Goal: Transaction & Acquisition: Purchase product/service

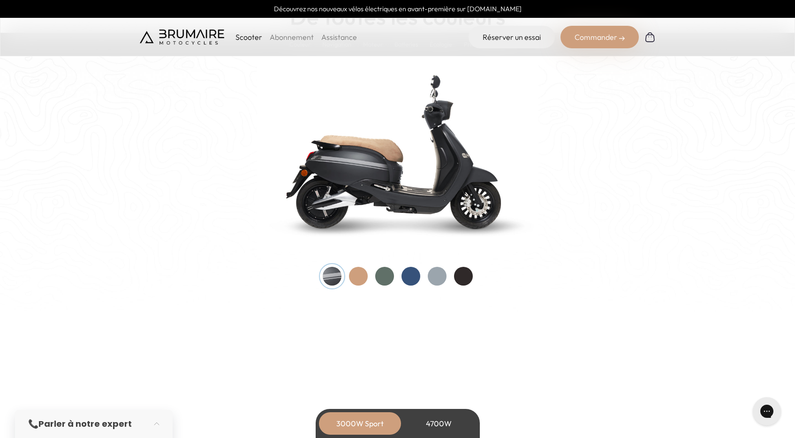
scroll to position [965, 0]
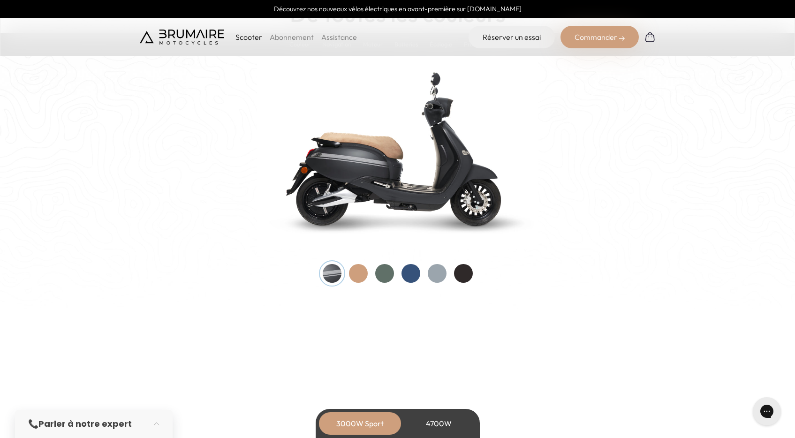
click at [408, 273] on div at bounding box center [411, 273] width 19 height 19
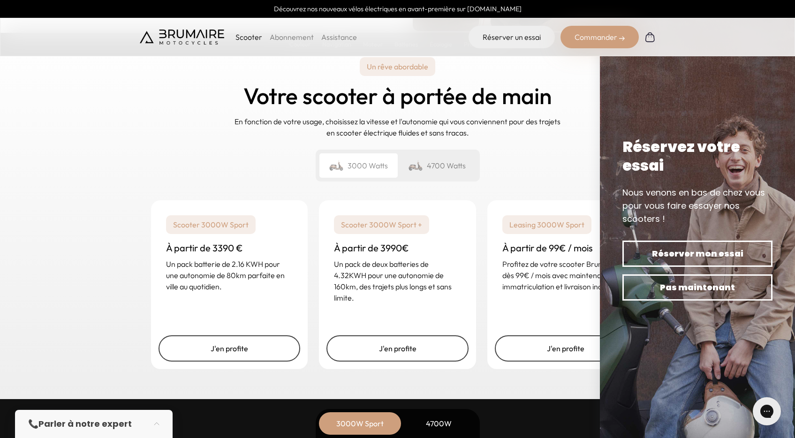
scroll to position [2204, 0]
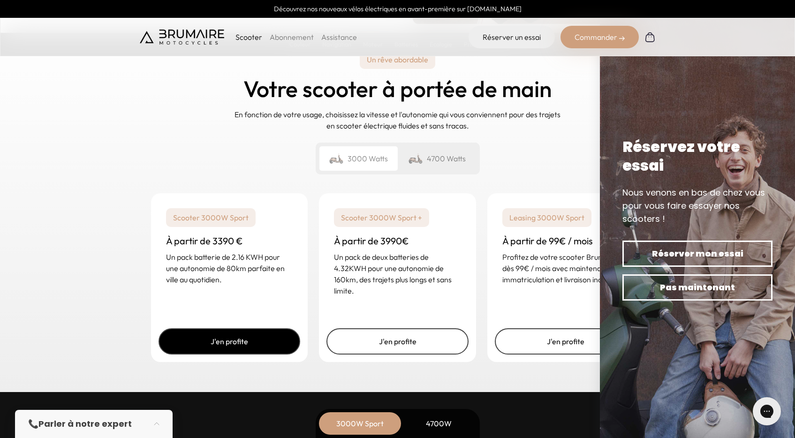
click at [236, 344] on link "J'en profite" at bounding box center [230, 342] width 142 height 26
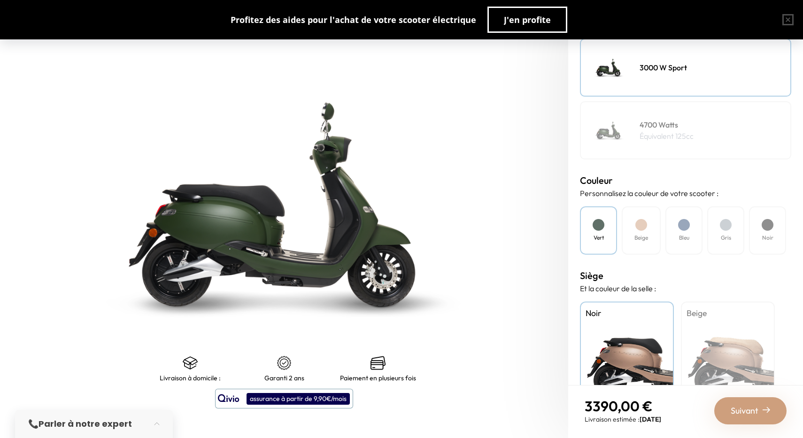
scroll to position [146, 0]
click at [641, 223] on div at bounding box center [641, 225] width 12 height 12
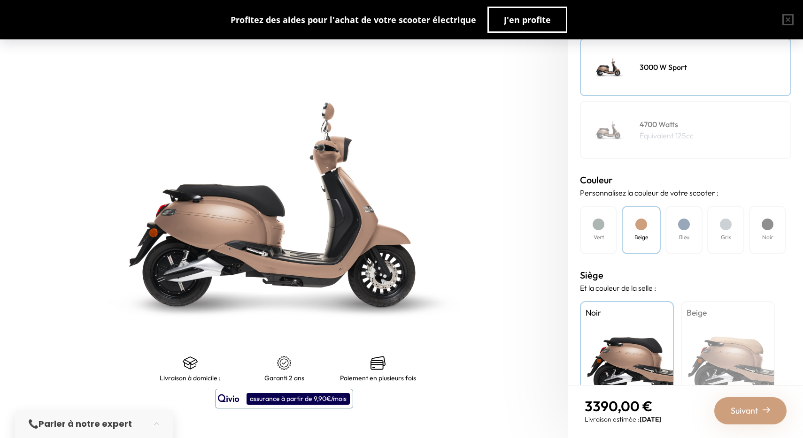
click at [690, 233] on div "Bleu" at bounding box center [683, 230] width 37 height 48
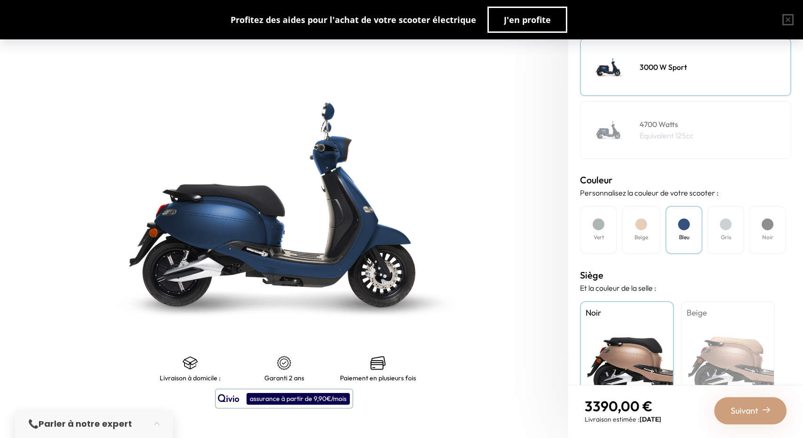
click at [731, 233] on h4 "Gris" at bounding box center [725, 237] width 10 height 8
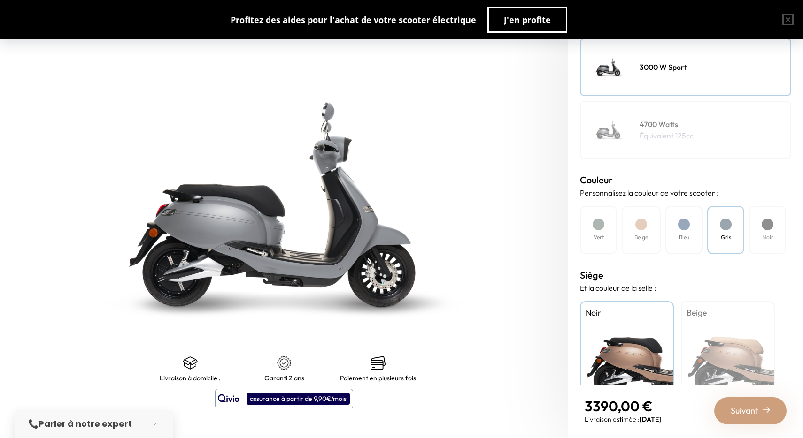
click at [764, 233] on h4 "Noir" at bounding box center [767, 237] width 11 height 8
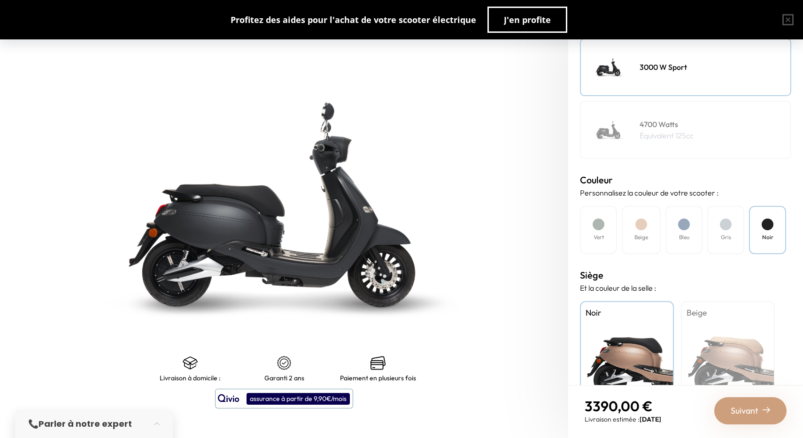
click at [686, 222] on div at bounding box center [684, 225] width 12 height 12
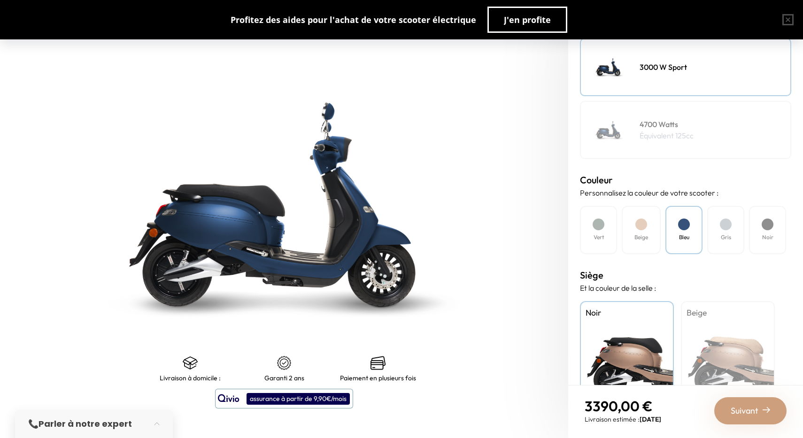
click at [572, 228] on div "Mode de paiement Quel mode de paiement vous convient le mieux ? Achat Leasing M…" at bounding box center [685, 209] width 235 height 351
click at [602, 228] on div at bounding box center [598, 225] width 12 height 12
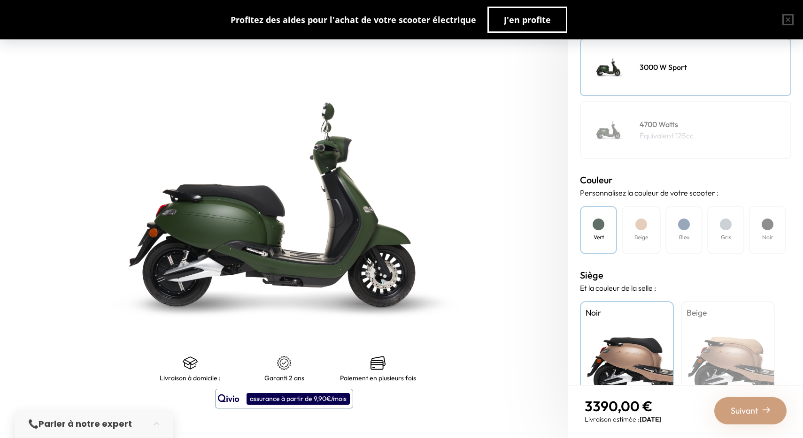
click at [774, 227] on div "Noir" at bounding box center [767, 230] width 37 height 48
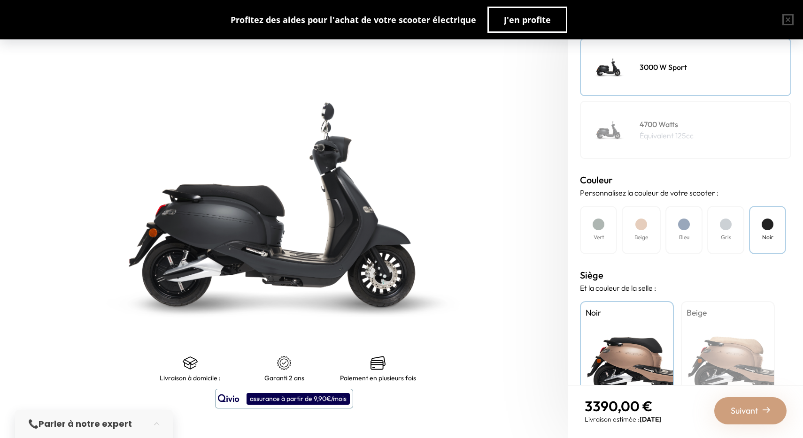
scroll to position [191, 0]
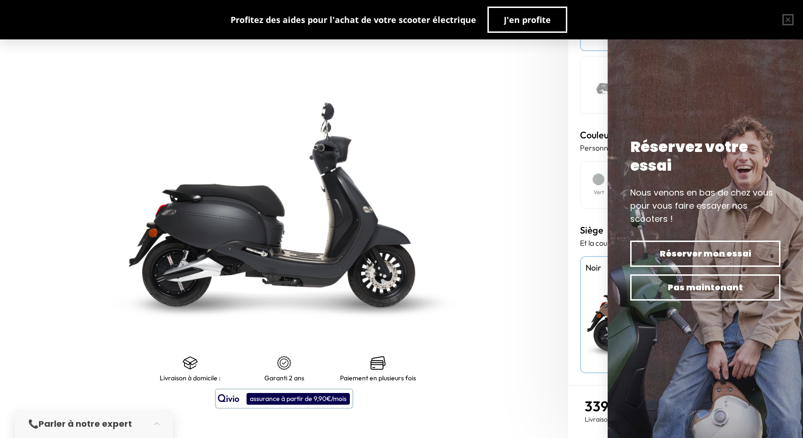
click at [483, 321] on img at bounding box center [284, 205] width 710 height 548
click at [788, 21] on button "button" at bounding box center [787, 20] width 30 height 30
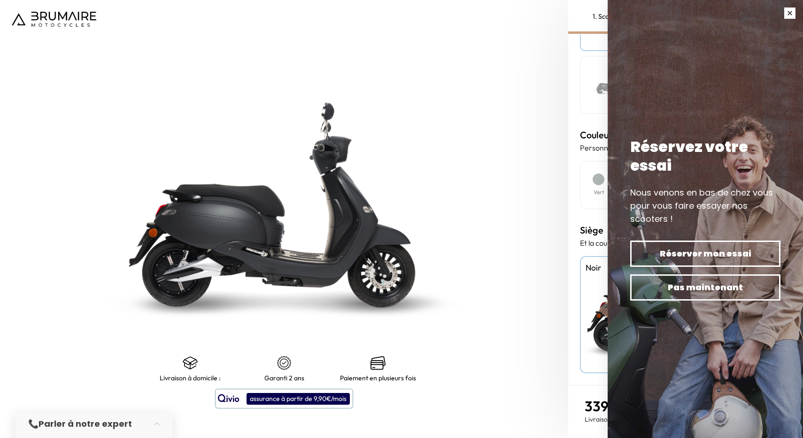
click at [794, 8] on button "button" at bounding box center [789, 13] width 26 height 26
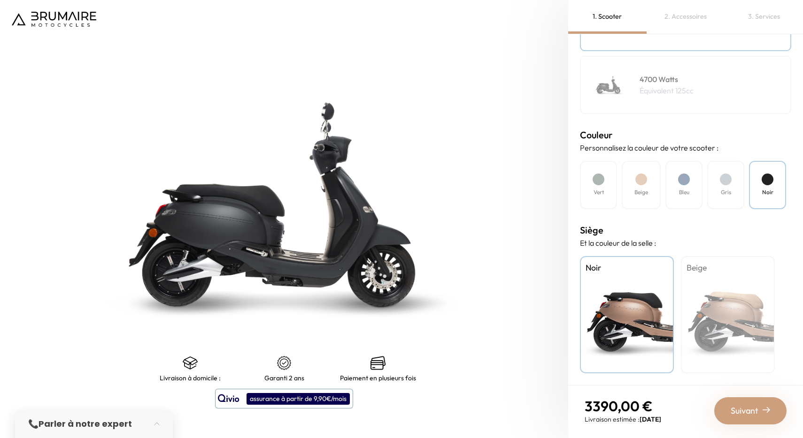
click at [602, 178] on div at bounding box center [598, 180] width 12 height 12
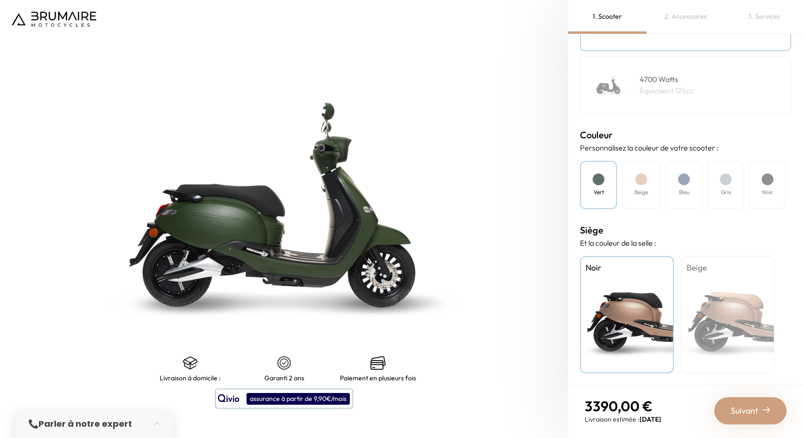
click at [619, 175] on div "Vert Beige Bleu Gris Noir" at bounding box center [685, 185] width 211 height 48
click at [645, 187] on div "Beige" at bounding box center [640, 185] width 39 height 48
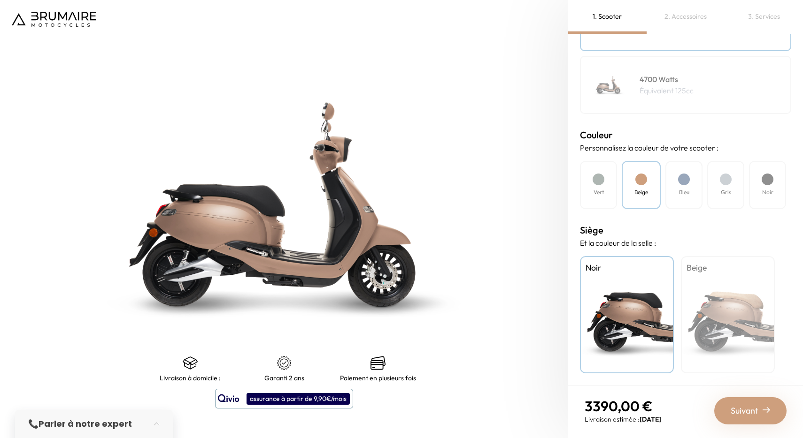
click at [683, 184] on div at bounding box center [684, 180] width 12 height 12
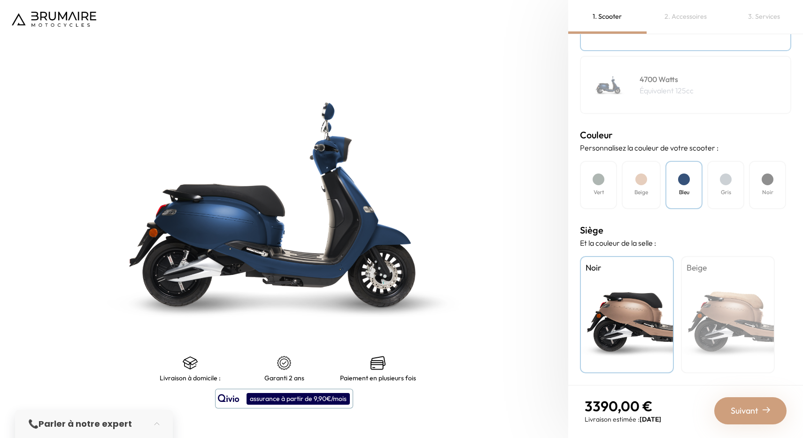
click at [736, 186] on div "Gris" at bounding box center [725, 185] width 37 height 48
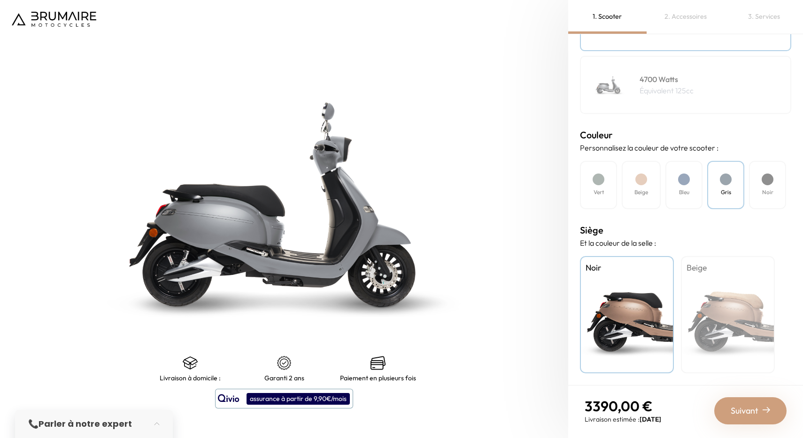
click at [758, 186] on div "Noir" at bounding box center [767, 185] width 37 height 48
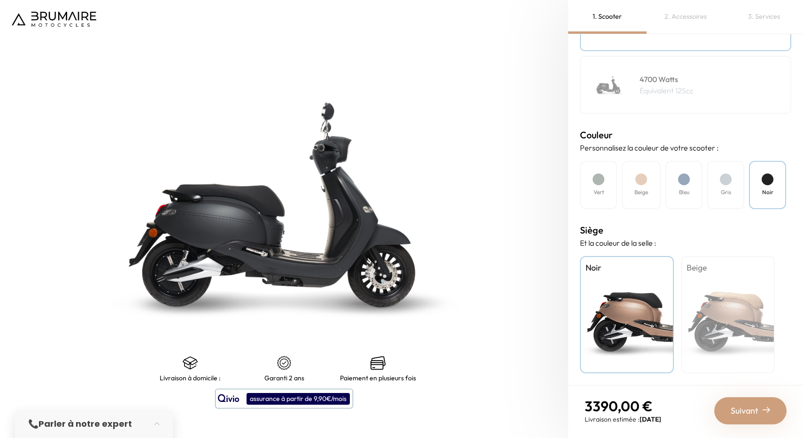
click at [588, 186] on div "Vert" at bounding box center [598, 185] width 37 height 48
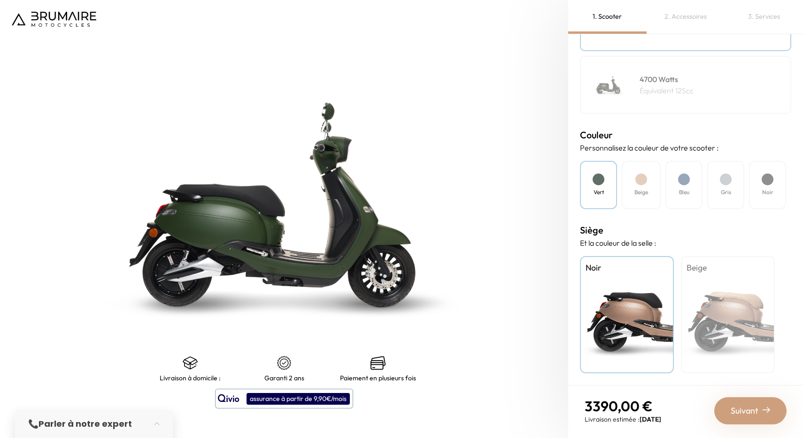
click at [627, 188] on div "Beige" at bounding box center [640, 185] width 39 height 48
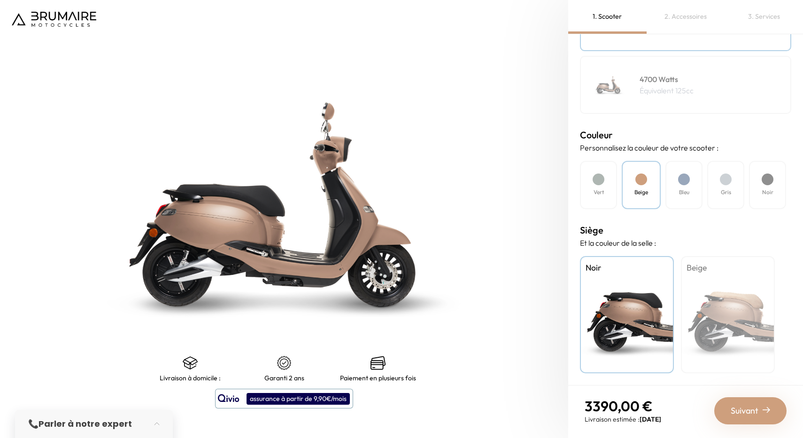
click at [687, 193] on h4 "Bleu" at bounding box center [684, 192] width 10 height 8
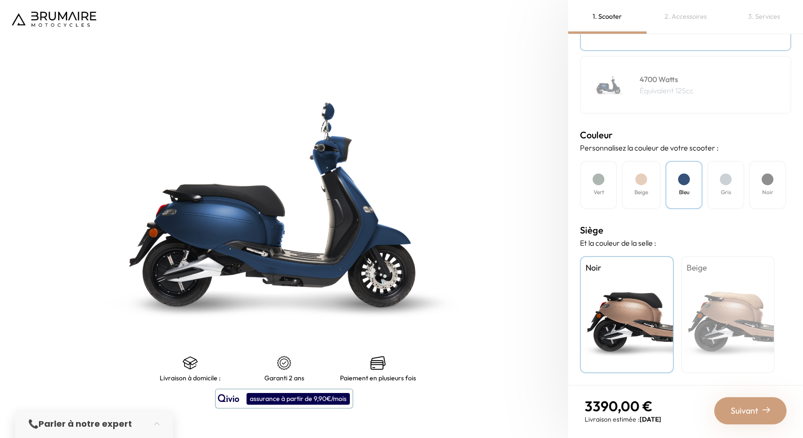
click at [763, 193] on h4 "Noir" at bounding box center [767, 192] width 11 height 8
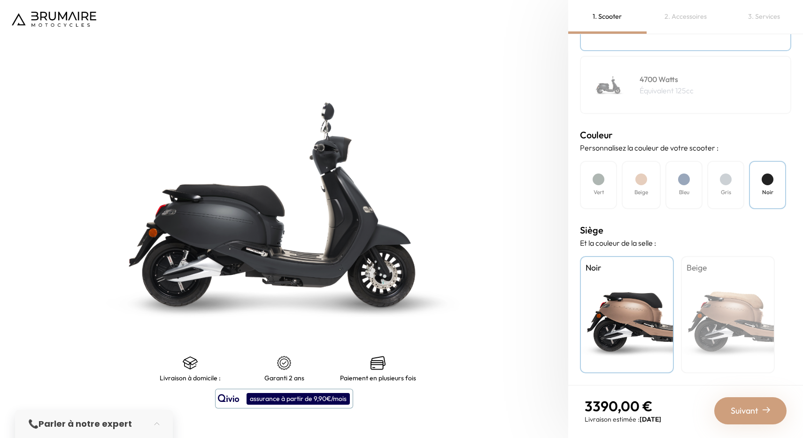
click at [727, 176] on div at bounding box center [725, 180] width 12 height 12
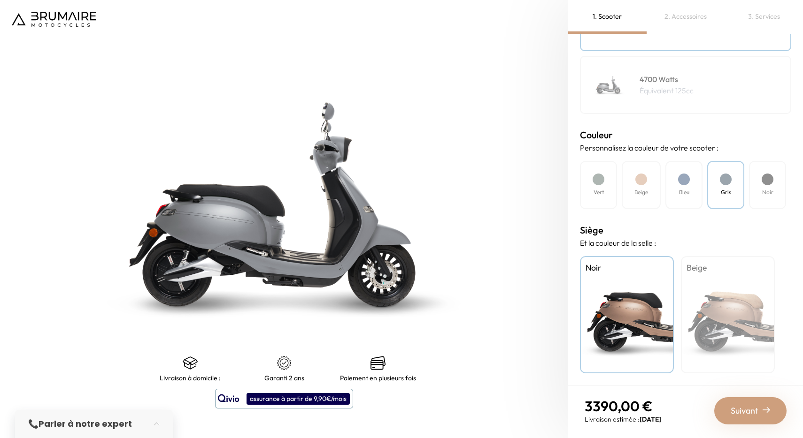
click at [719, 287] on div "Beige" at bounding box center [728, 314] width 94 height 117
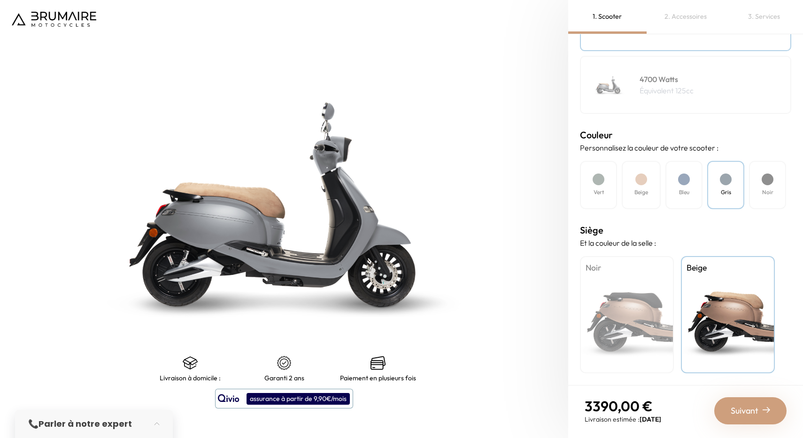
click at [680, 185] on div "Bleu" at bounding box center [683, 185] width 37 height 48
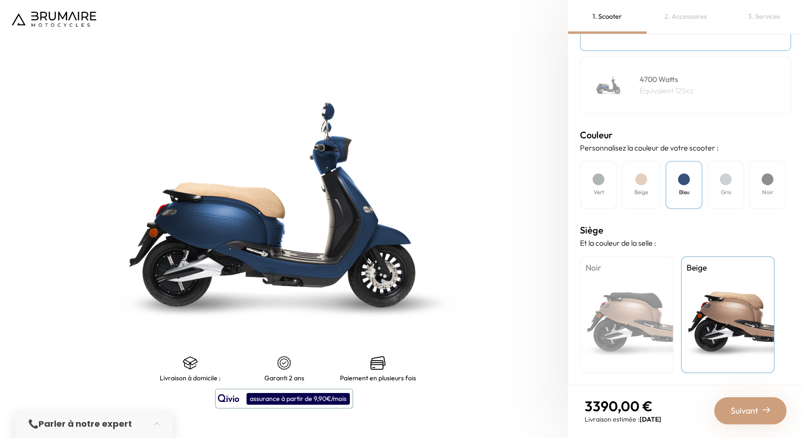
click at [754, 179] on div "Noir" at bounding box center [767, 185] width 37 height 48
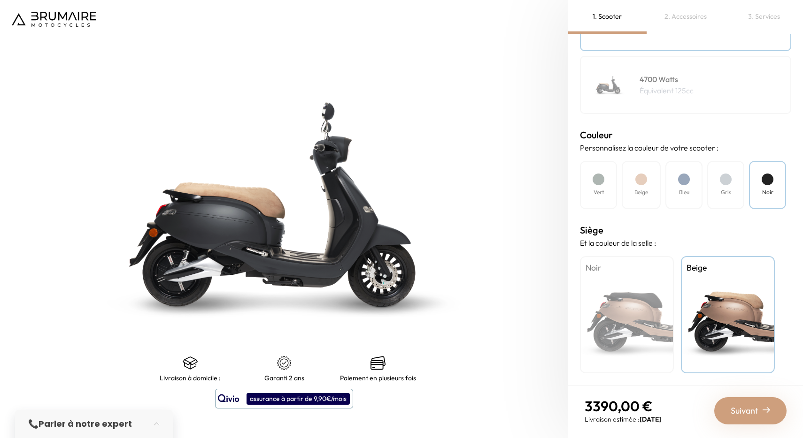
click at [733, 182] on div "Gris" at bounding box center [725, 185] width 37 height 48
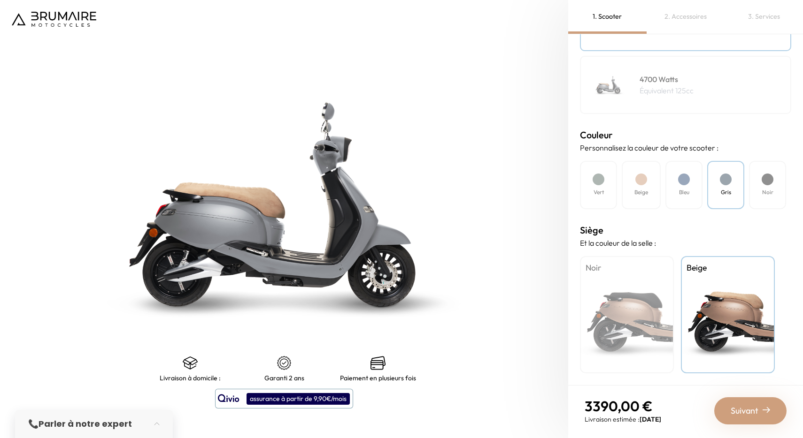
click at [742, 407] on span "Suivant" at bounding box center [744, 411] width 28 height 13
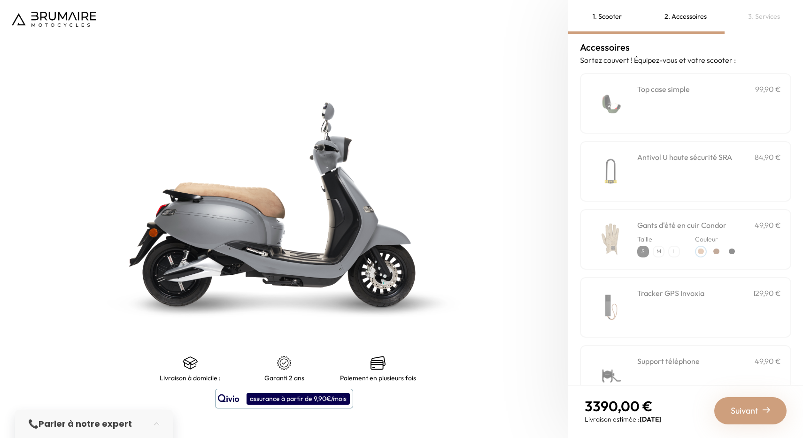
scroll to position [0, 0]
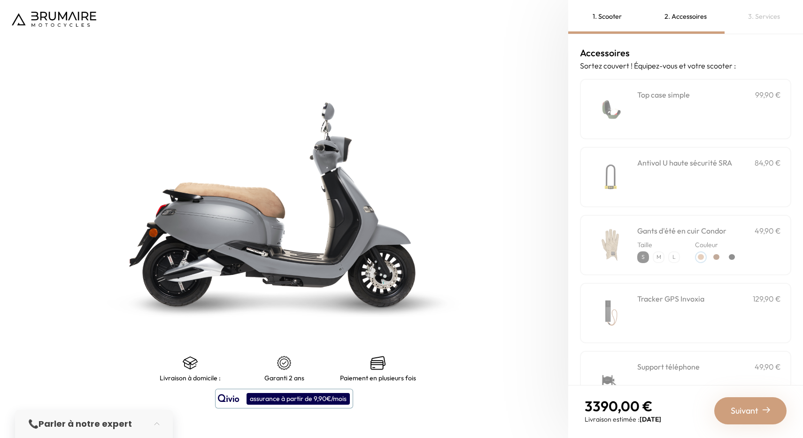
click at [658, 173] on div "Antivol U haute sécurité SRA 84,90 €" at bounding box center [709, 177] width 144 height 40
click at [667, 332] on div "Tracker GPS Invoxia 129,90 €" at bounding box center [709, 313] width 144 height 40
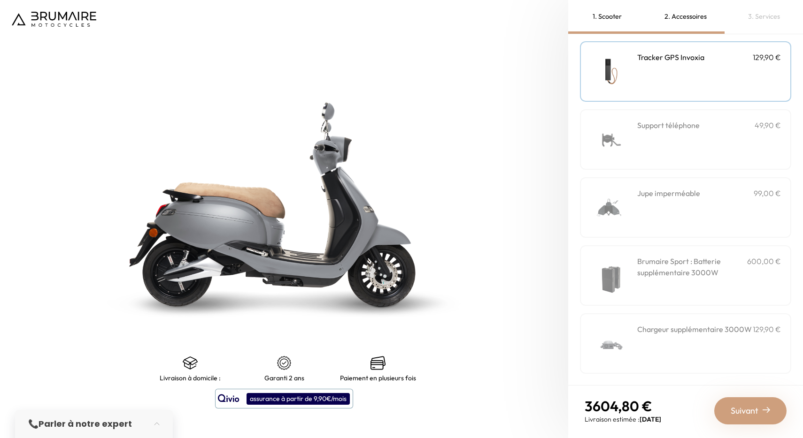
scroll to position [242, 0]
click at [673, 130] on div "Support téléphone 49,90 €" at bounding box center [709, 139] width 144 height 40
click at [733, 412] on span "Suivant" at bounding box center [744, 411] width 28 height 13
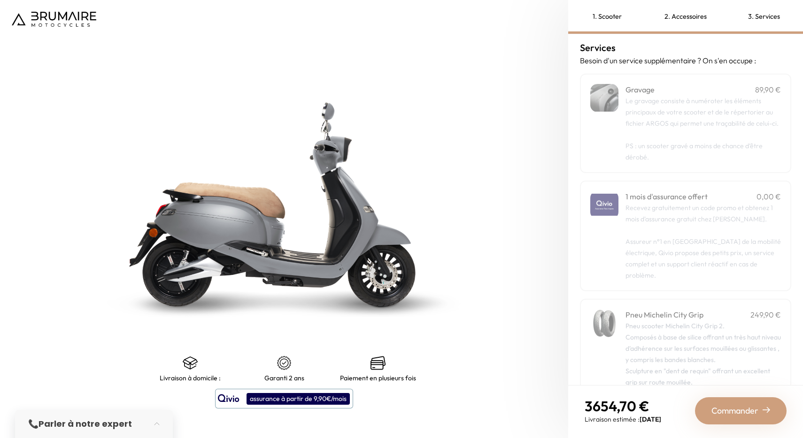
scroll to position [0, 0]
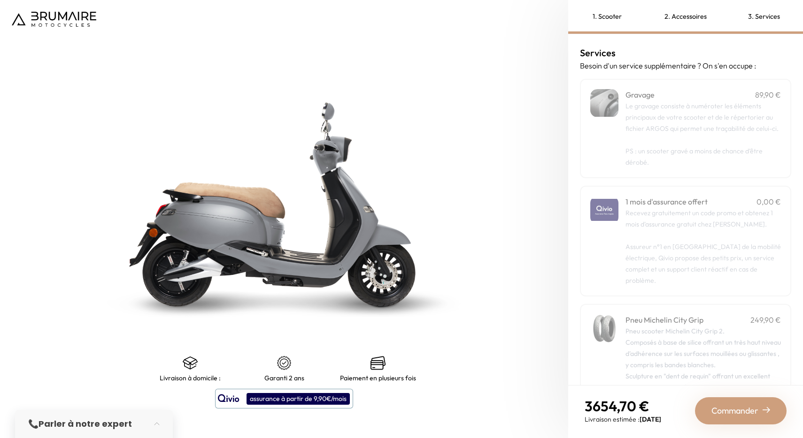
click at [640, 245] on p "Recevez gratuitement un code promo et obtenez 1 mois d'assurance gratuit chez Q…" at bounding box center [702, 246] width 155 height 79
